Goal: Find specific page/section: Find specific page/section

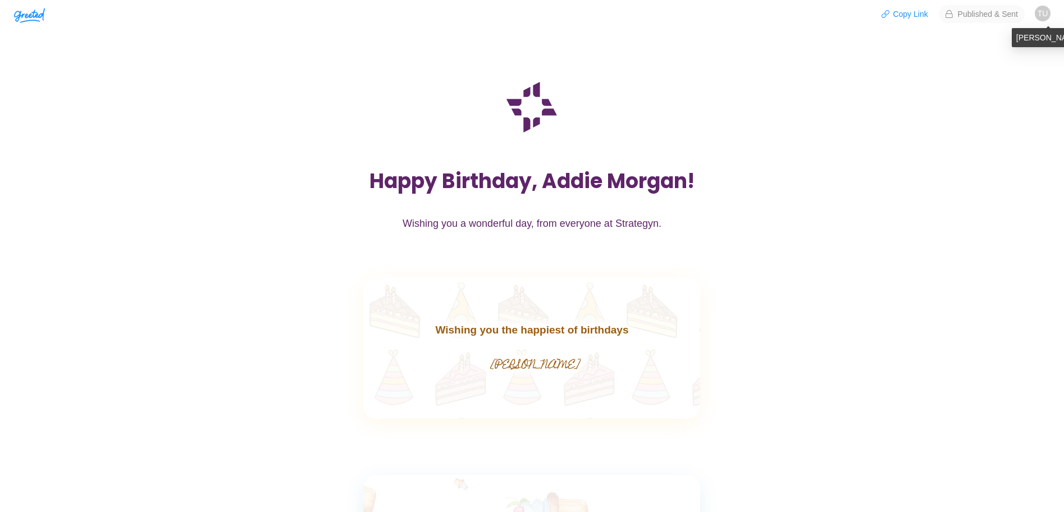
click at [1038, 12] on span "TU" at bounding box center [1043, 14] width 11 height 16
click at [704, 59] on div "H a p p y B i r t h d a y , A d d i e M o r g a n ! Wishing you a wonderful day…" at bounding box center [532, 153] width 1064 height 222
click at [22, 16] on img "button" at bounding box center [29, 15] width 31 height 15
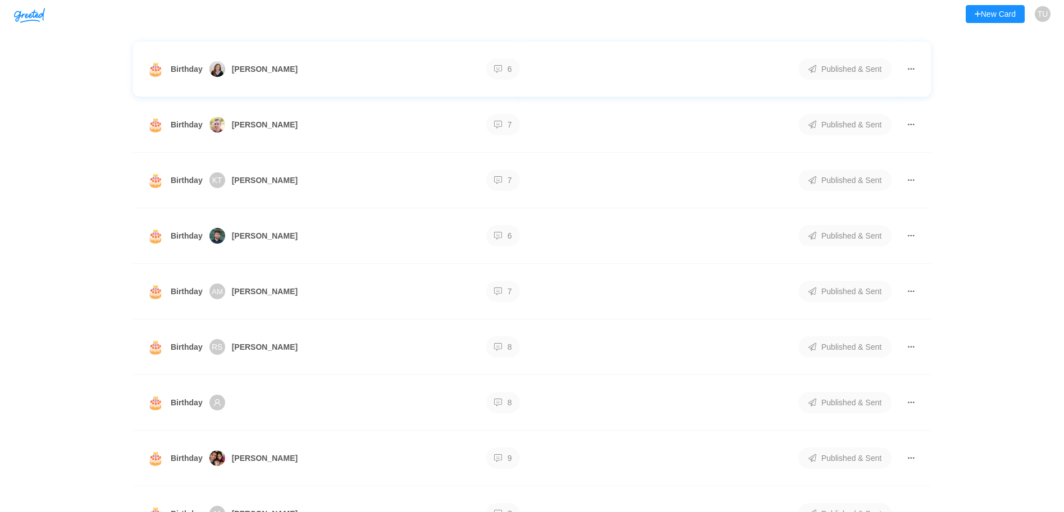
click at [180, 66] on span "Birthday" at bounding box center [187, 69] width 32 height 12
